Goal: Information Seeking & Learning: Learn about a topic

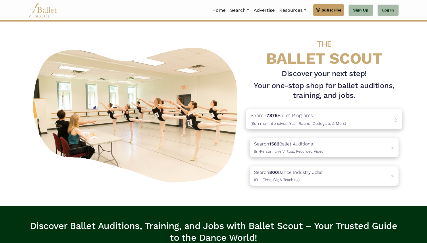
click at [284, 128] on div "Search 7876 Ballet Programs (Summer Intensives, Year-Round, Collegiate & More) >" at bounding box center [324, 119] width 156 height 20
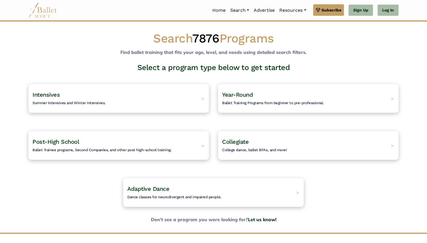
click at [138, 161] on div "Post-High School Ballet Trainee programs, Second Companies, and other post high…" at bounding box center [119, 145] width 190 height 47
click at [116, 154] on div "Post-High School Ballet Trainee programs, Second Companies, and other post high…" at bounding box center [118, 145] width 189 height 30
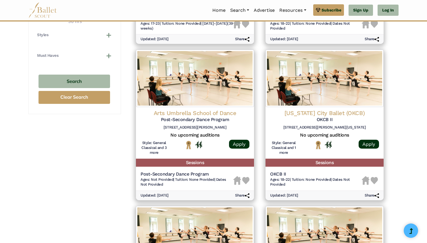
scroll to position [386, 0]
